Goal: Find specific page/section

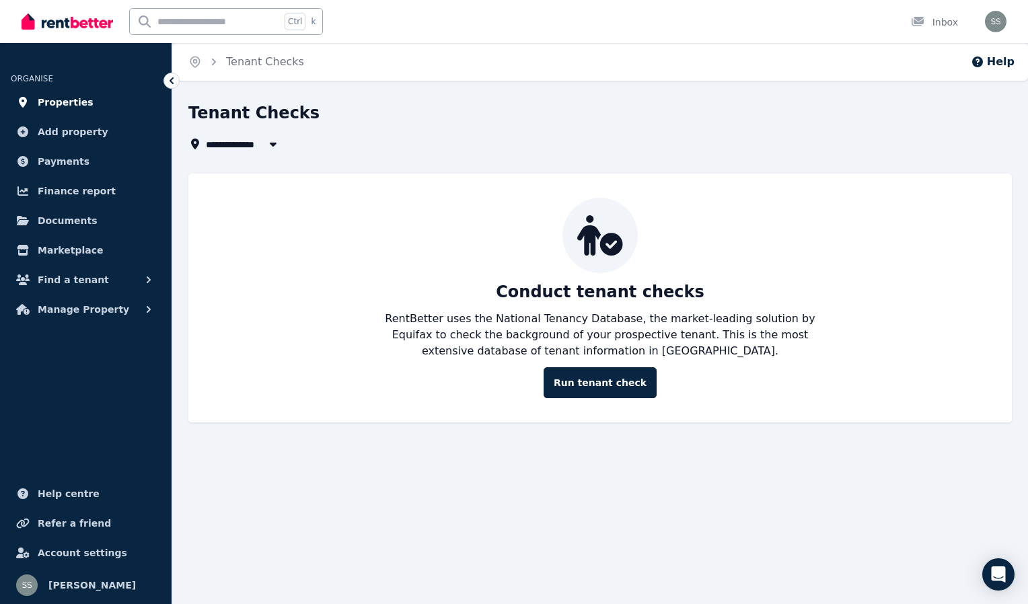
click at [63, 98] on span "Properties" at bounding box center [66, 102] width 56 height 16
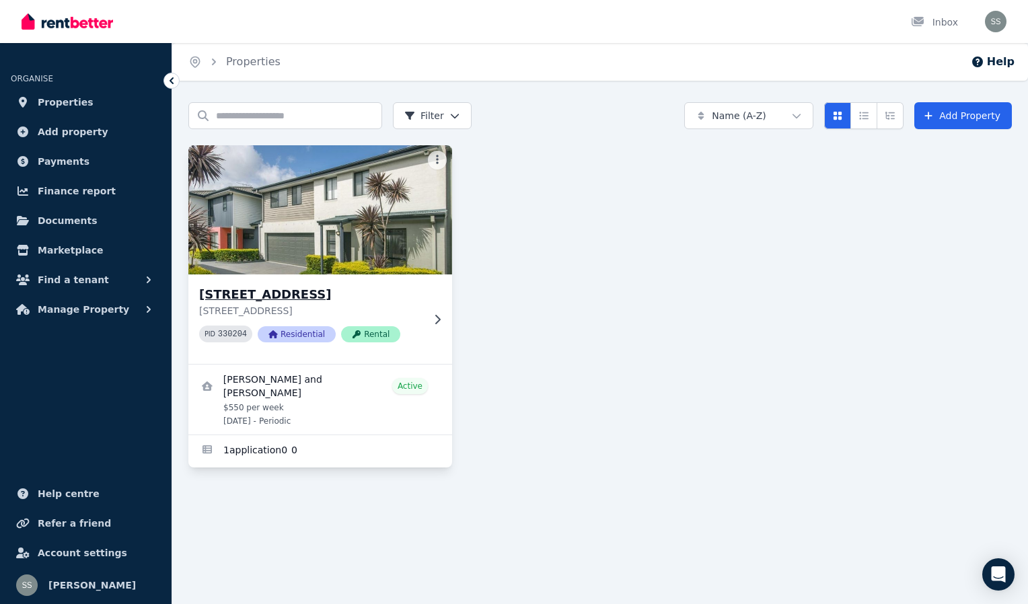
click at [291, 258] on img at bounding box center [320, 210] width 277 height 136
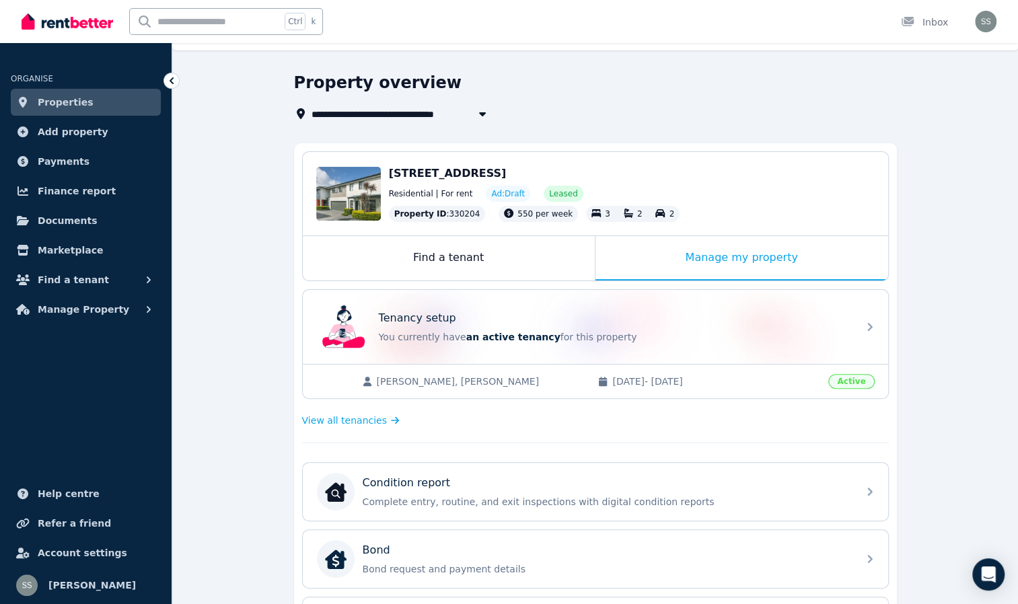
scroll to position [29, 0]
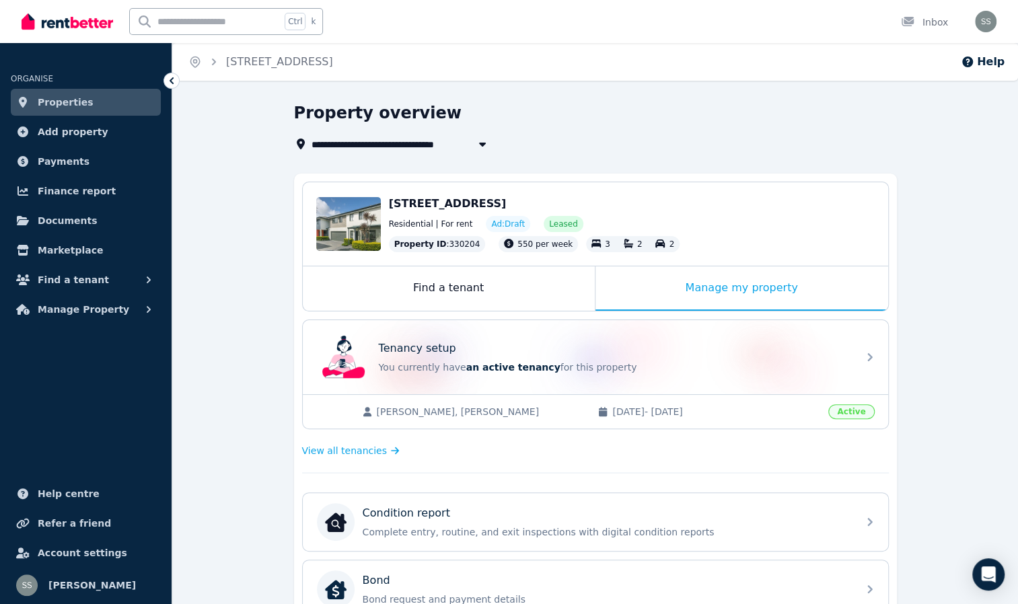
scroll to position [29, 0]
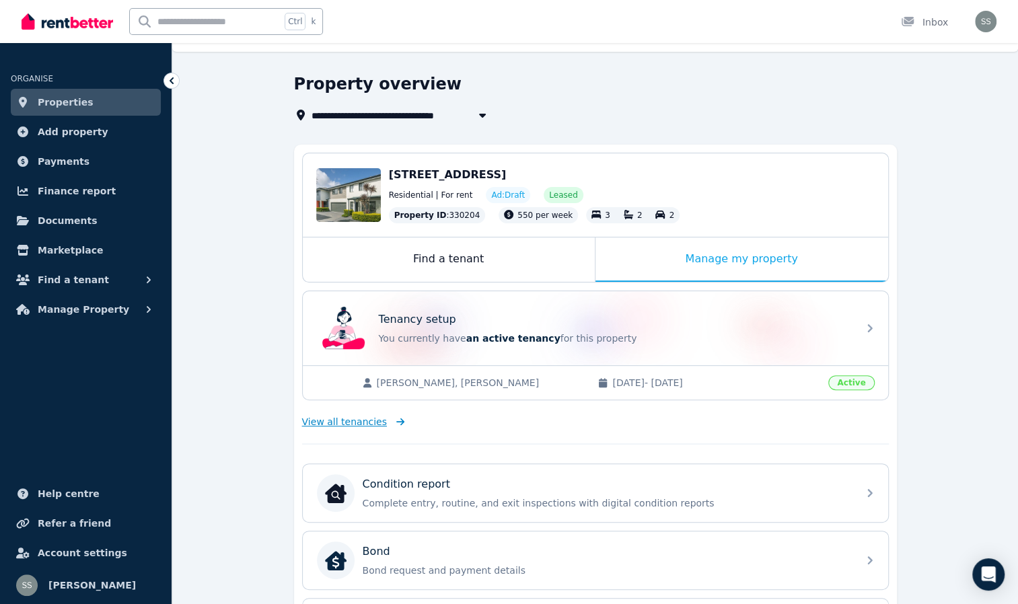
click at [327, 422] on span "View all tenancies" at bounding box center [344, 421] width 85 height 13
